Goal: Check status: Check status

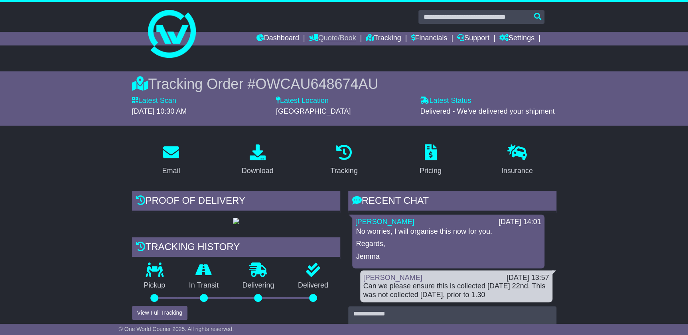
click at [318, 36] on link "Quote/Book" at bounding box center [332, 39] width 47 height 14
click at [320, 49] on link "Domestic" at bounding box center [340, 52] width 63 height 9
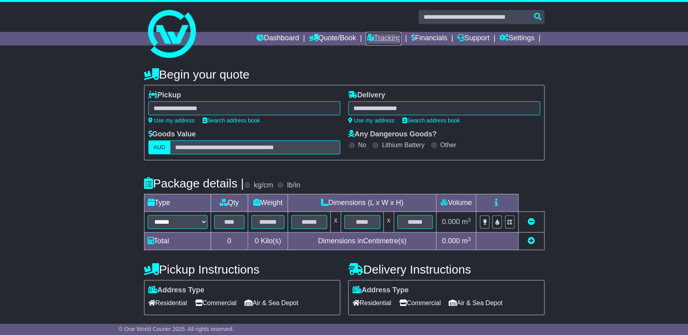
click at [381, 37] on link "Tracking" at bounding box center [383, 39] width 35 height 14
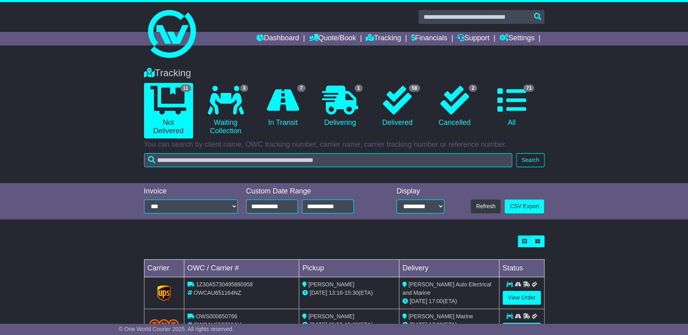
scroll to position [108, 0]
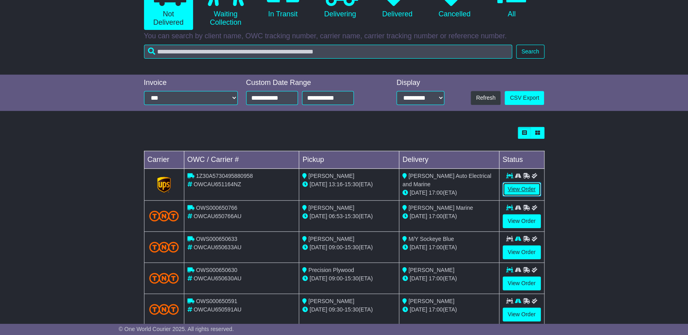
click at [514, 186] on link "View Order" at bounding box center [521, 189] width 38 height 14
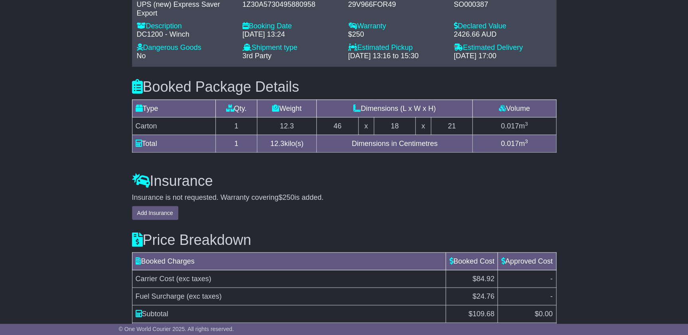
scroll to position [616, 0]
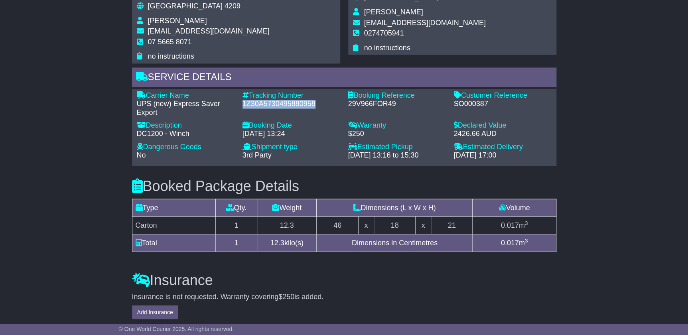
drag, startPoint x: 242, startPoint y: 103, endPoint x: 314, endPoint y: 100, distance: 72.2
click at [314, 100] on div "1Z30A5730495880958" at bounding box center [291, 104] width 98 height 9
copy div "1Z30A5730495880958"
